Goal: Obtain resource: Obtain resource

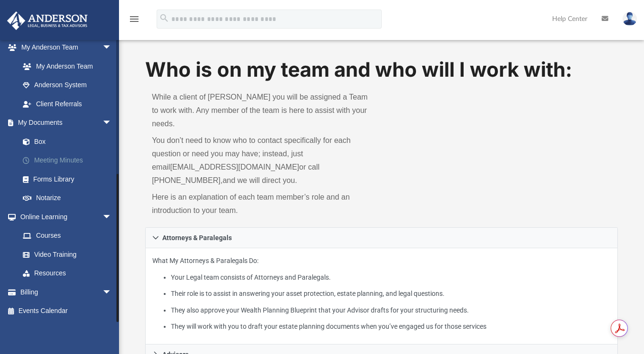
scroll to position [48, 0]
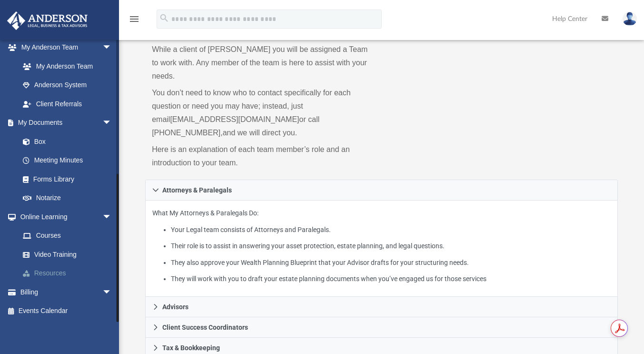
click at [51, 270] on link "Resources" at bounding box center [69, 273] width 113 height 19
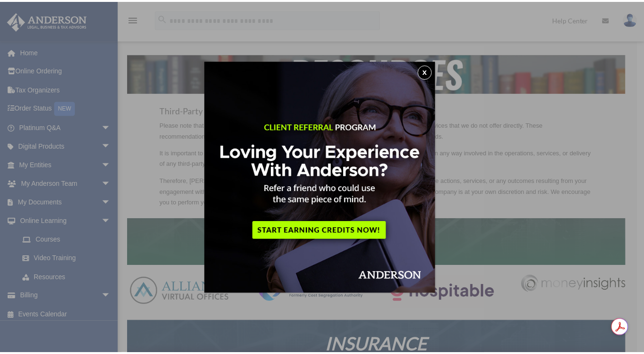
scroll to position [1124, 0]
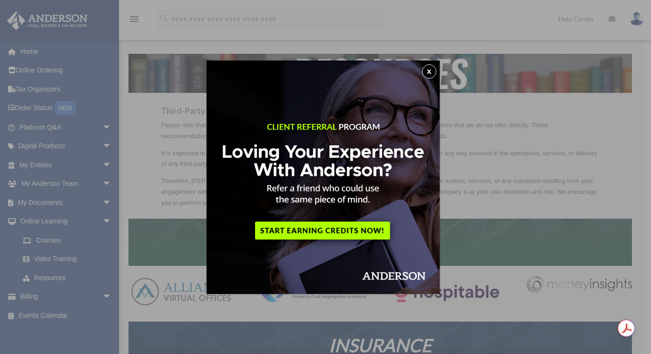
click at [433, 72] on button "x" at bounding box center [429, 71] width 14 height 14
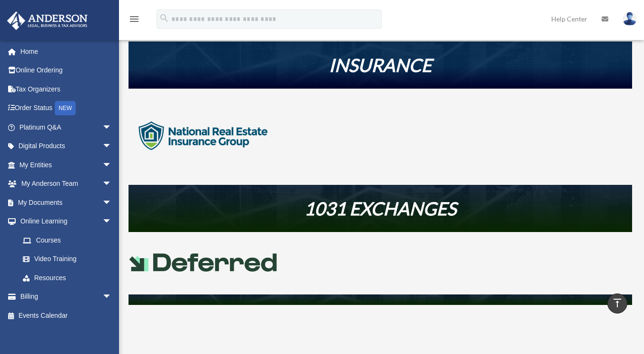
scroll to position [286, 0]
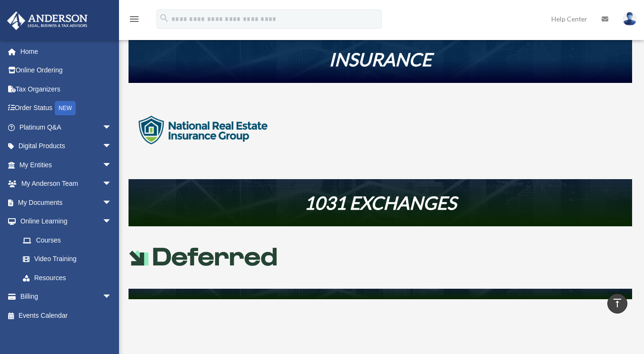
click at [198, 130] on img at bounding box center [202, 130] width 149 height 75
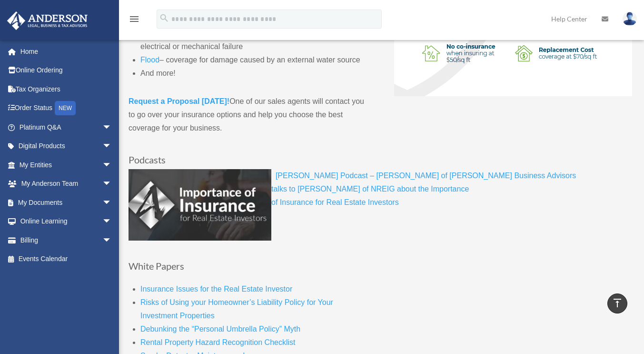
scroll to position [333, 0]
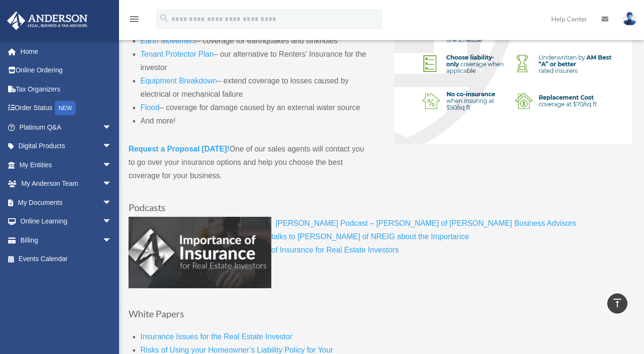
click at [194, 151] on strong "Request a Proposal today!" at bounding box center [178, 149] width 101 height 8
